Goal: Find specific page/section: Find specific page/section

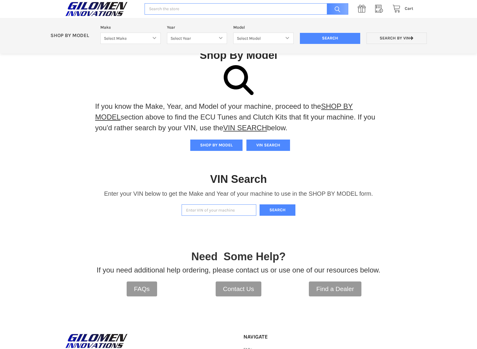
scroll to position [115, 0]
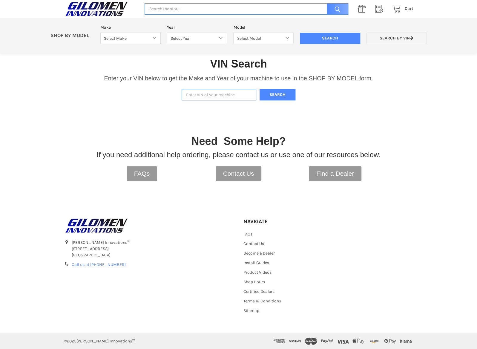
paste input "[US_VEHICLE_IDENTIFICATION_NUMBER]"
type input "[US_VEHICLE_IDENTIFICATION_NUMBER]"
click at [274, 95] on button "Search" at bounding box center [278, 95] width 36 height 12
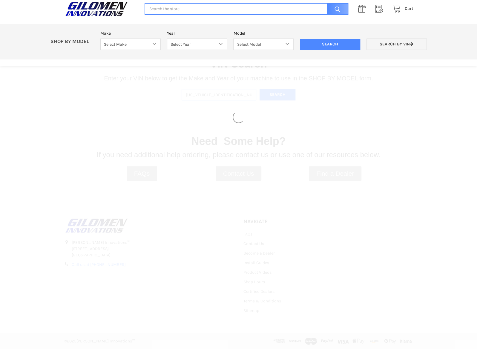
select select "690"
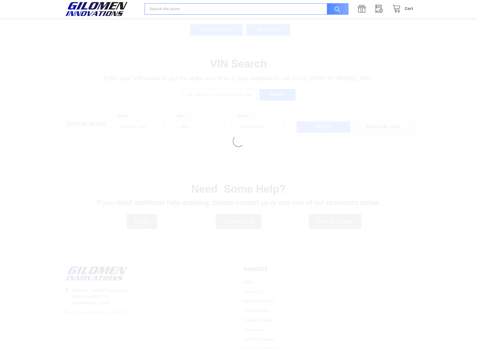
select select "692"
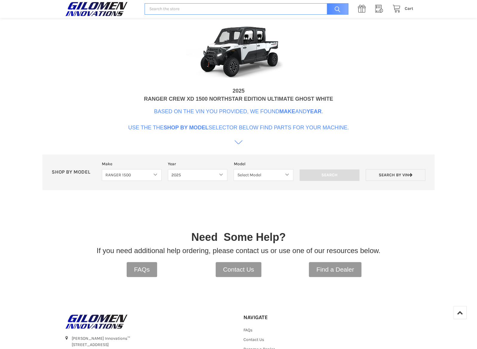
scroll to position [242, 0]
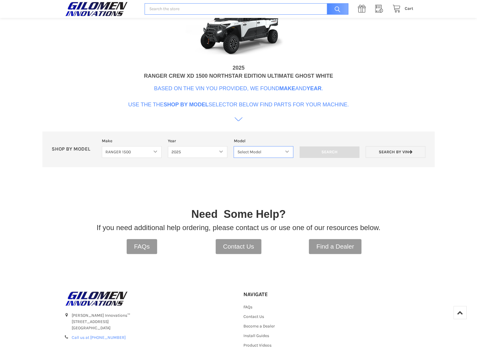
click at [280, 152] on select "Select Model RANGER XD 1500 RANGER XD 1500 NORTHSTAR" at bounding box center [264, 152] width 60 height 12
select select "696"
click at [234, 146] on select "Select Model RANGER XD 1500 RANGER XD 1500 NORTHSTAR" at bounding box center [264, 152] width 60 height 12
click at [328, 151] on input "Search" at bounding box center [330, 151] width 60 height 11
